Goal: Transaction & Acquisition: Purchase product/service

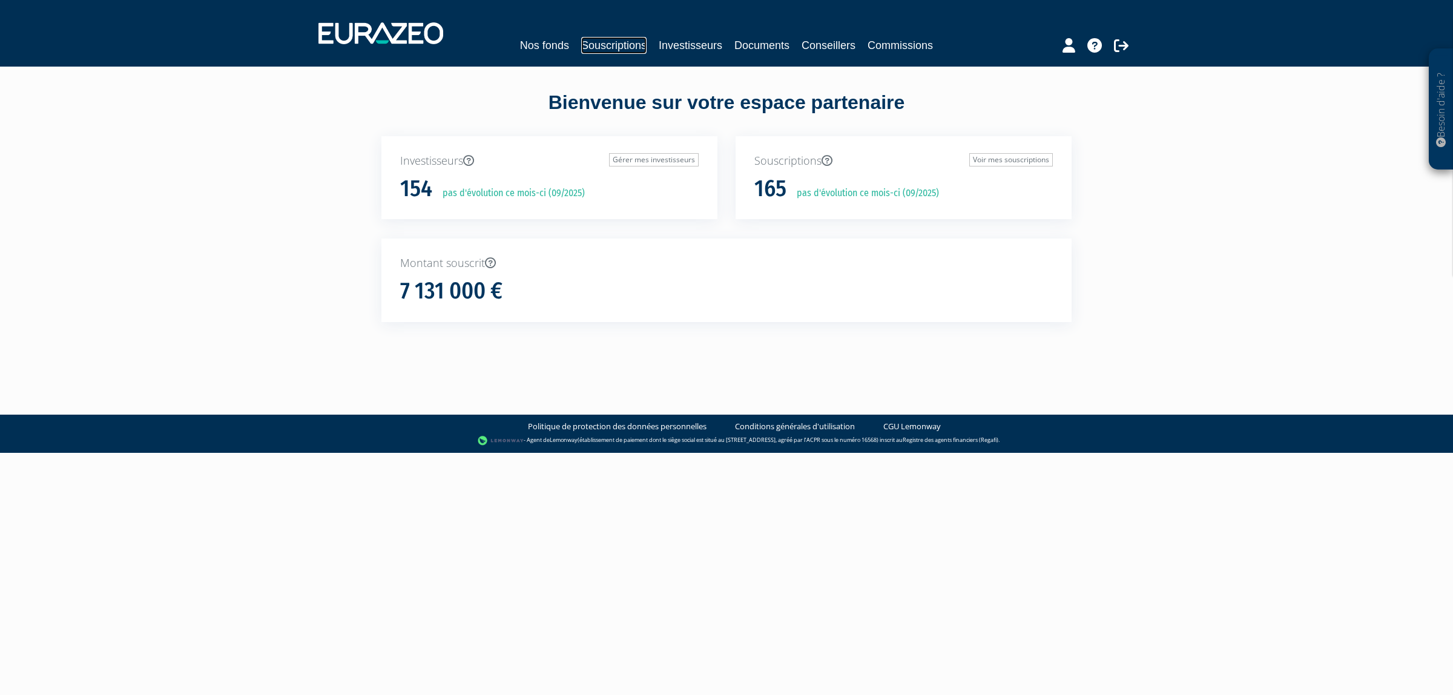
click at [601, 49] on link "Souscriptions" at bounding box center [613, 45] width 65 height 17
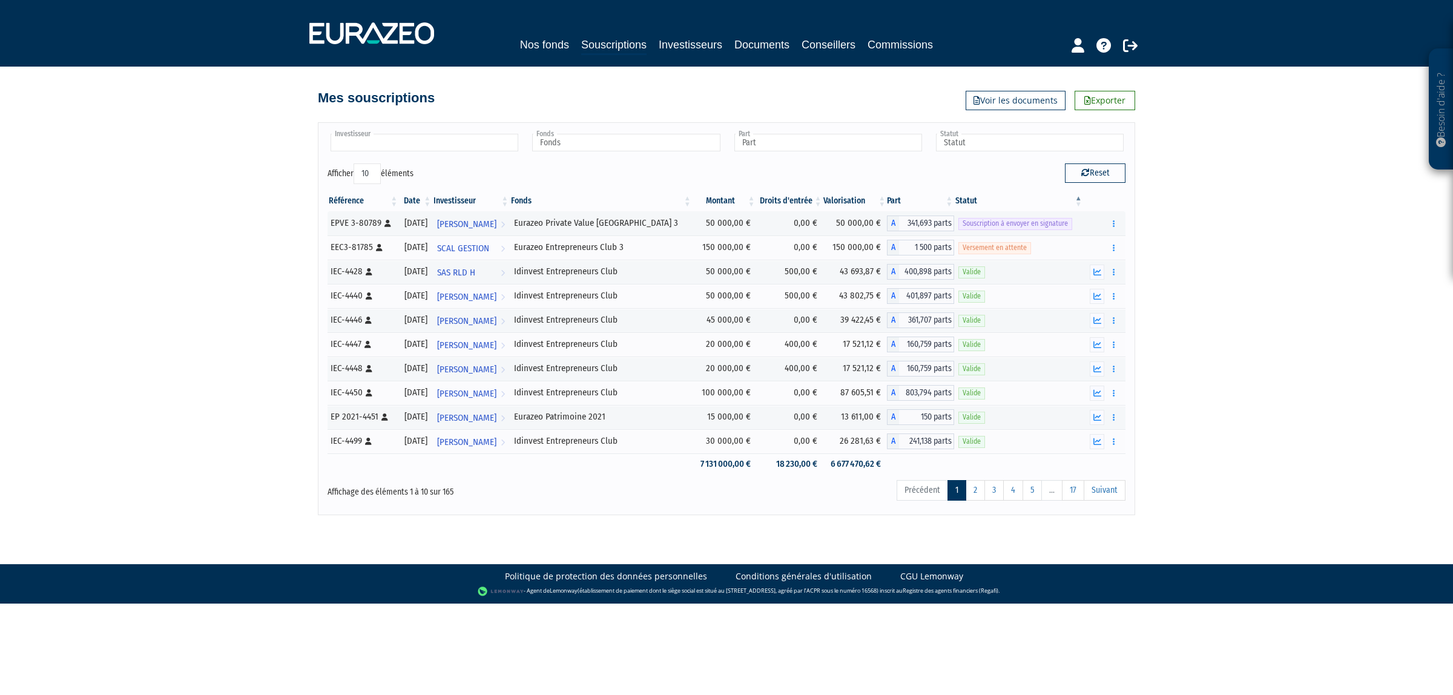
click at [443, 146] on input "text" at bounding box center [425, 143] width 188 height 18
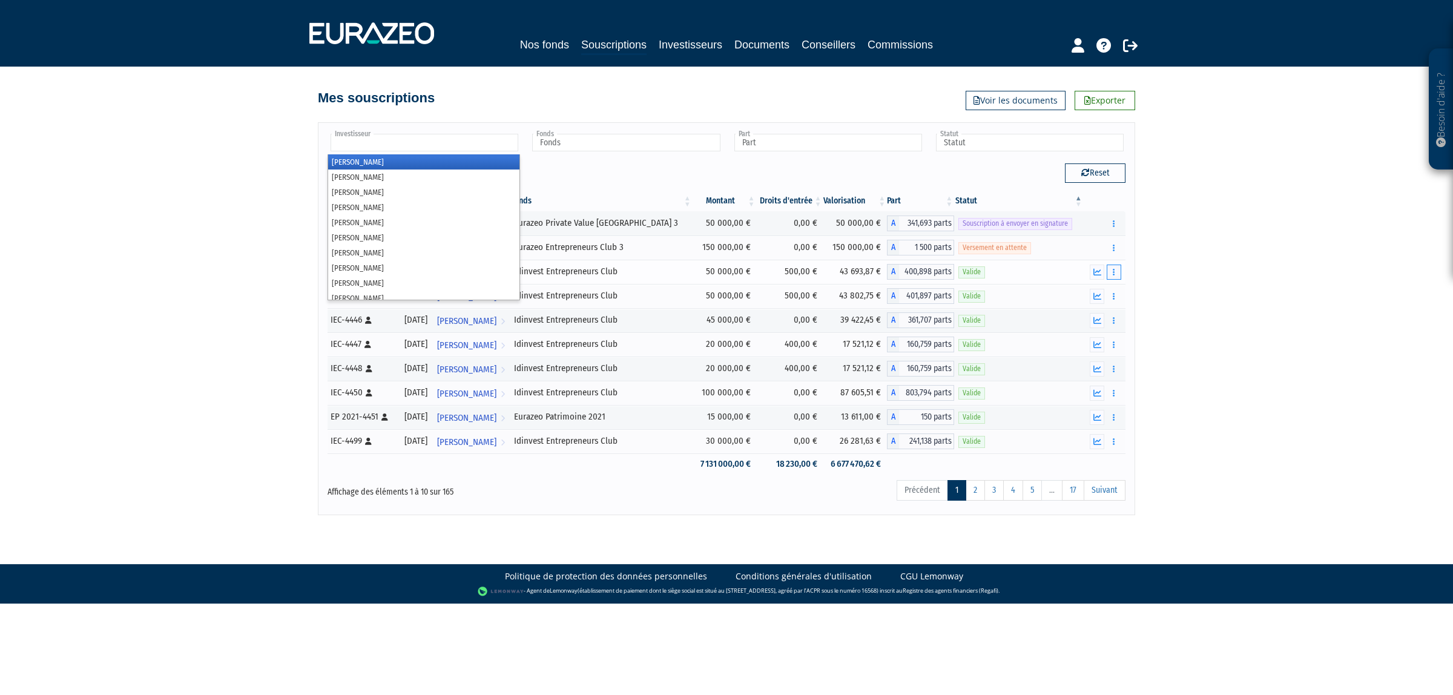
click at [1115, 274] on button "button" at bounding box center [1114, 272] width 15 height 15
type input "Investisseur"
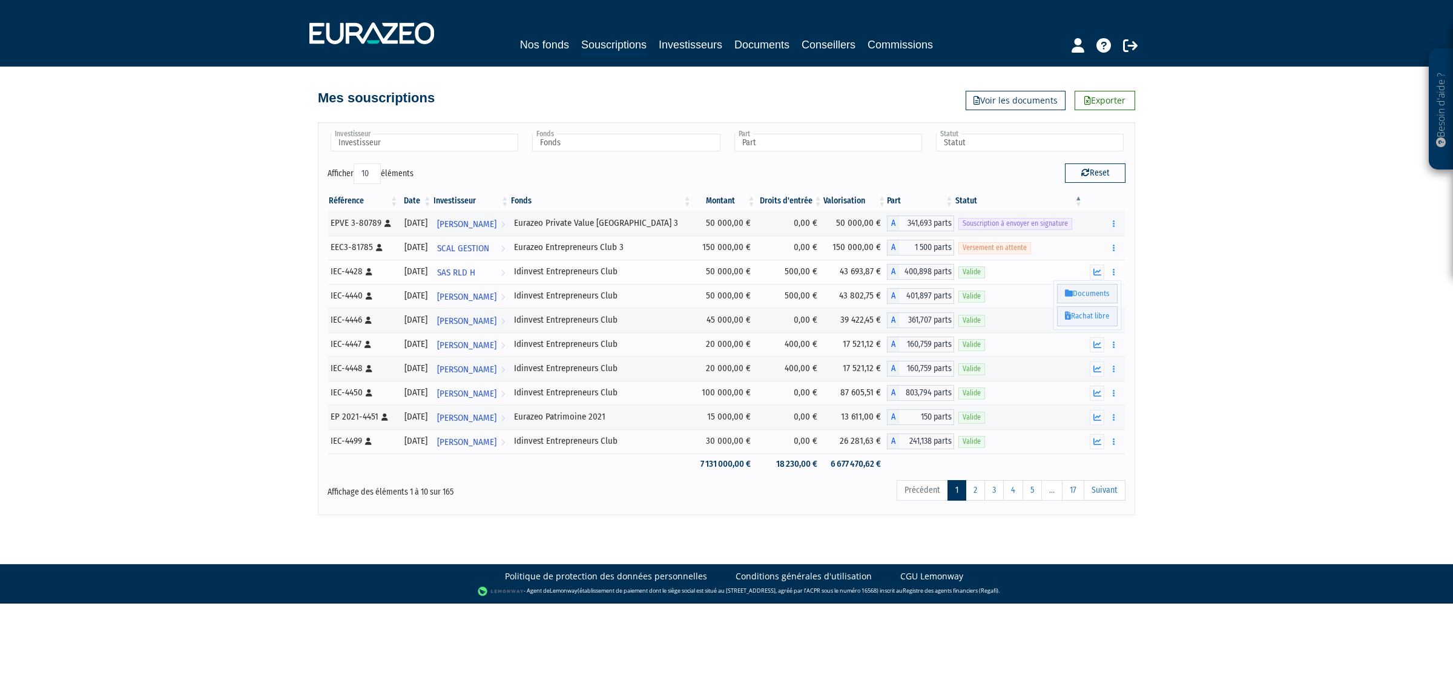
click at [1103, 318] on link "Rachat libre" at bounding box center [1087, 316] width 61 height 20
